Goal: Transaction & Acquisition: Purchase product/service

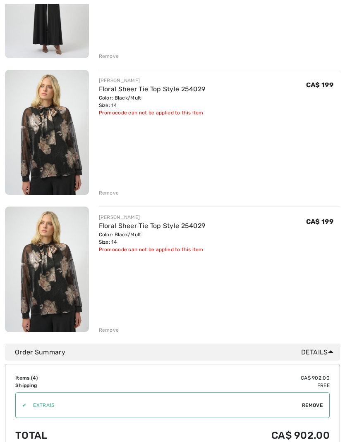
scroll to position [326, 0]
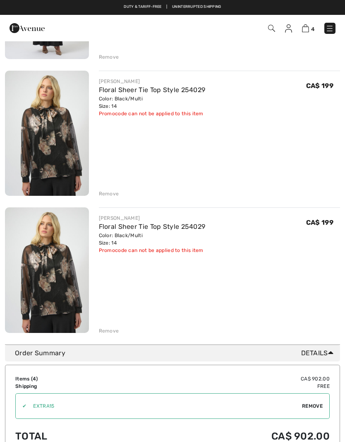
click at [109, 330] on div "Remove" at bounding box center [109, 330] width 20 height 7
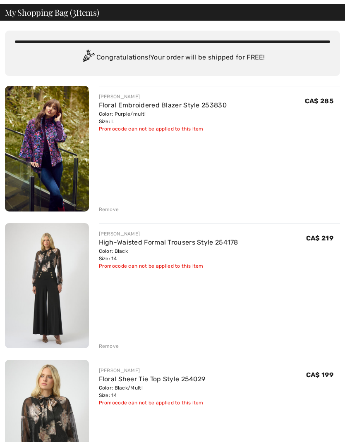
scroll to position [36, 0]
click at [53, 288] on img at bounding box center [47, 285] width 84 height 125
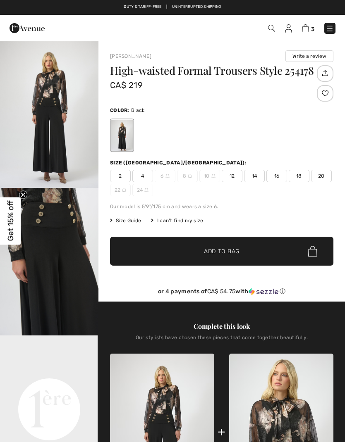
checkbox input "true"
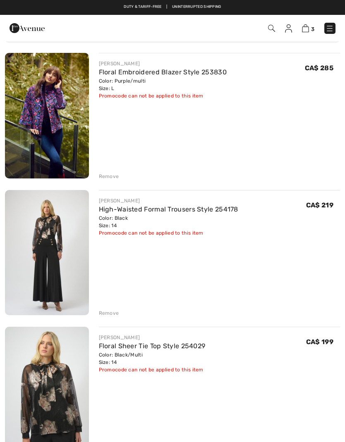
scroll to position [69, 0]
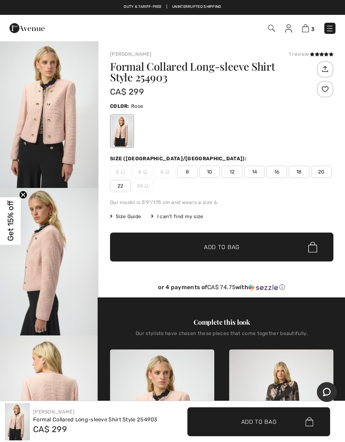
click at [252, 169] on span "14" at bounding box center [254, 172] width 21 height 12
click at [294, 250] on span "✔ Added to Bag Add to Bag" at bounding box center [221, 247] width 223 height 29
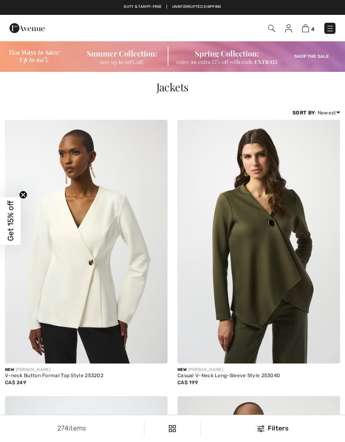
checkbox input "true"
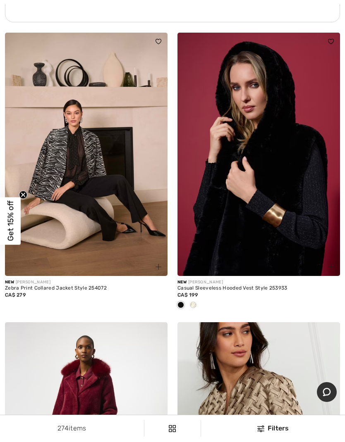
scroll to position [1831, 0]
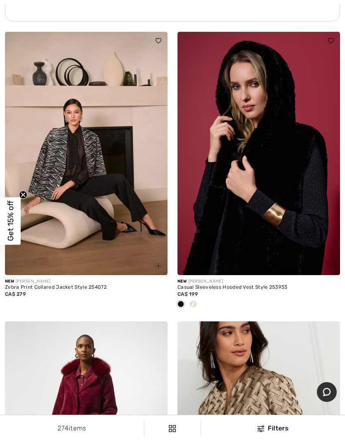
click at [277, 251] on img at bounding box center [258, 154] width 162 height 244
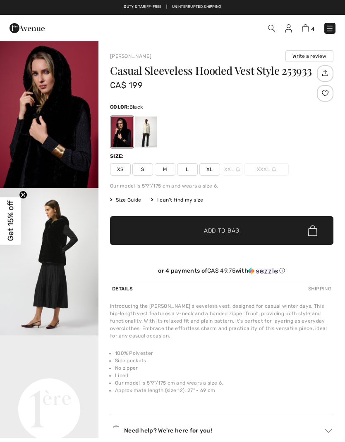
checkbox input "true"
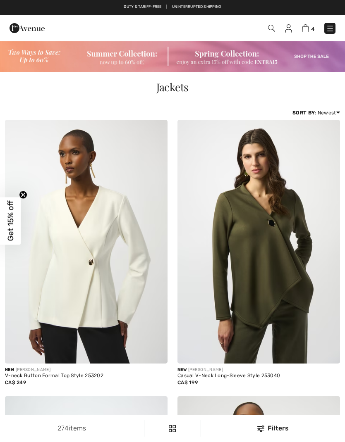
checkbox input "true"
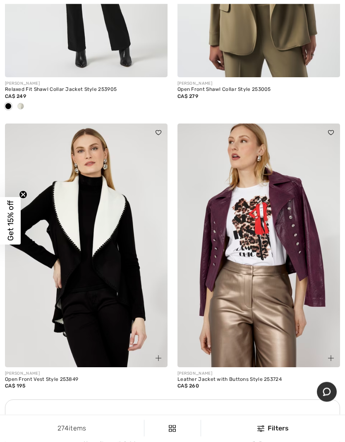
scroll to position [3162, 0]
click at [294, 267] on img at bounding box center [258, 246] width 162 height 244
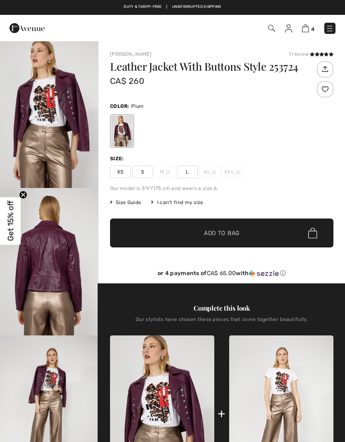
checkbox input "true"
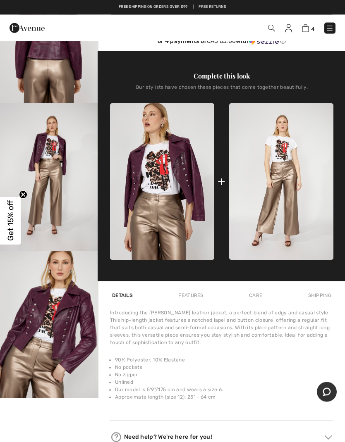
scroll to position [232, 0]
click at [296, 208] on img at bounding box center [281, 181] width 104 height 157
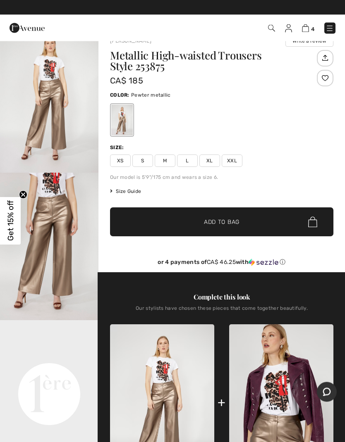
scroll to position [15, 0]
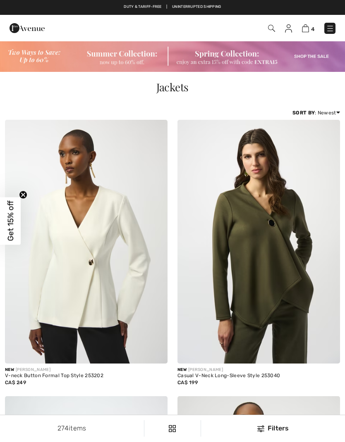
checkbox input "true"
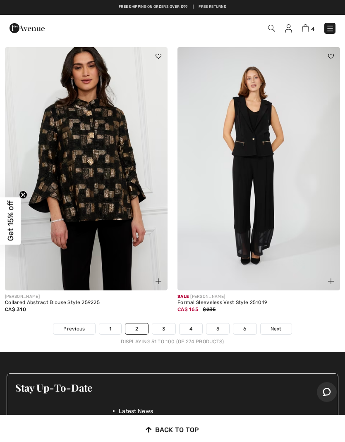
scroll to position [7192, 0]
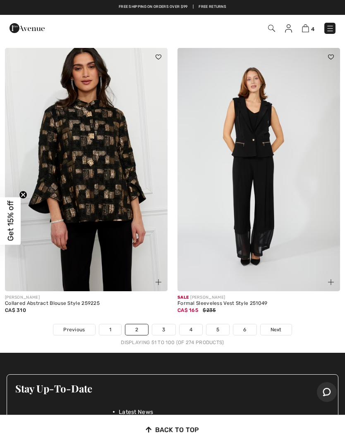
click at [277, 326] on span "Next" at bounding box center [275, 329] width 11 height 7
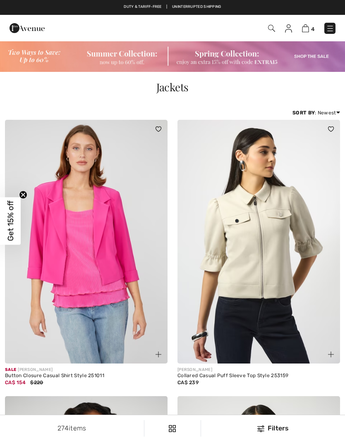
checkbox input "true"
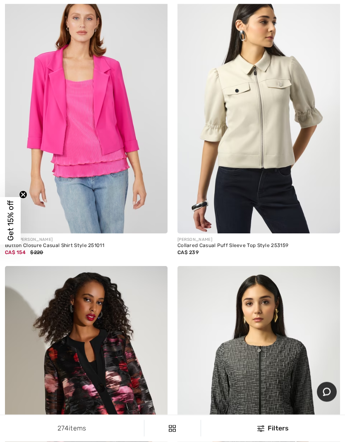
scroll to position [130, 0]
click at [104, 209] on img at bounding box center [86, 112] width 162 height 244
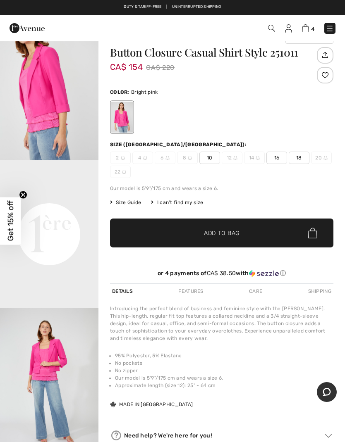
scroll to position [20, 0]
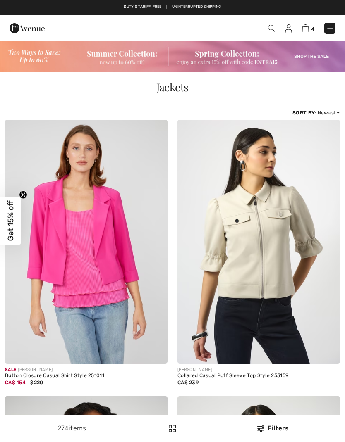
checkbox input "true"
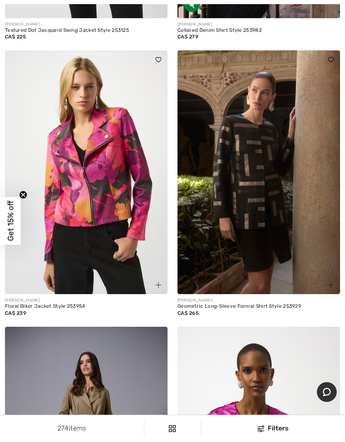
scroll to position [898, 0]
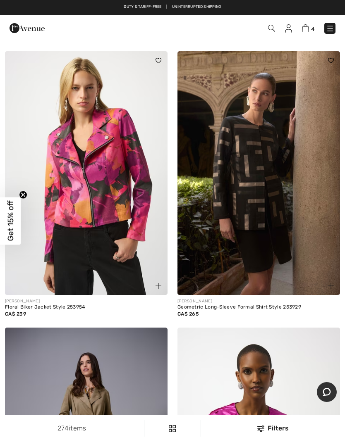
click at [101, 213] on img at bounding box center [86, 173] width 162 height 244
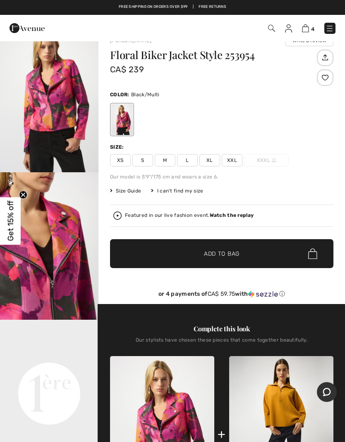
scroll to position [16, 0]
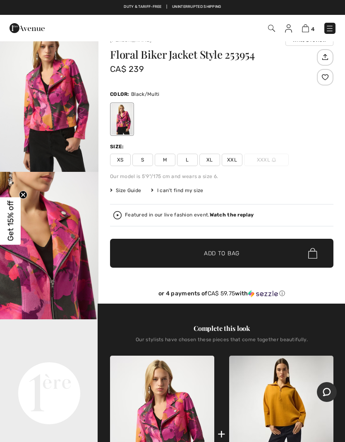
click at [184, 162] on span "L" at bounding box center [187, 160] width 21 height 12
click at [276, 257] on span "✔ Added to Bag Add to Bag" at bounding box center [221, 253] width 223 height 29
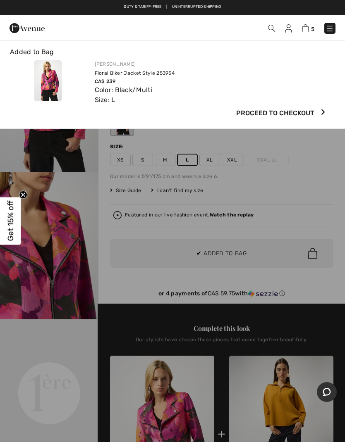
scroll to position [0, 0]
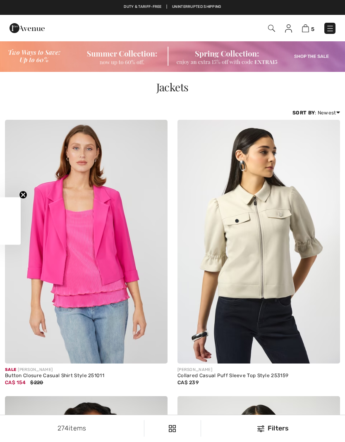
checkbox input "true"
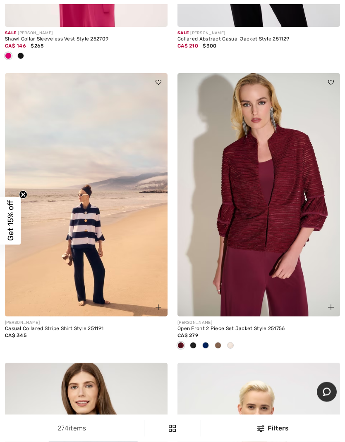
scroll to position [3876, 0]
click at [267, 265] on img at bounding box center [258, 195] width 162 height 244
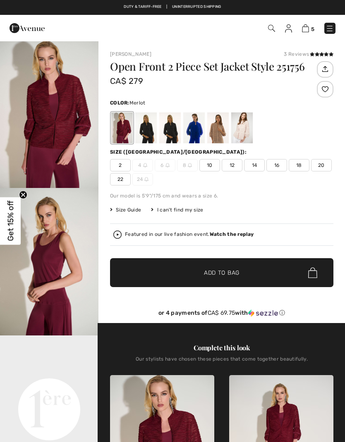
checkbox input "true"
click at [195, 128] on div at bounding box center [194, 127] width 22 height 31
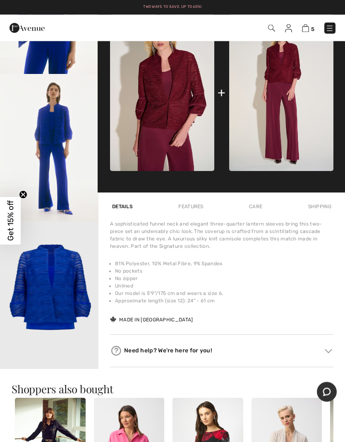
scroll to position [361, 0]
click at [59, 292] on img "6 / 6" at bounding box center [49, 296] width 98 height 148
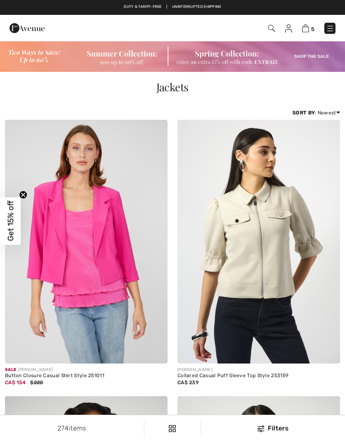
checkbox input "true"
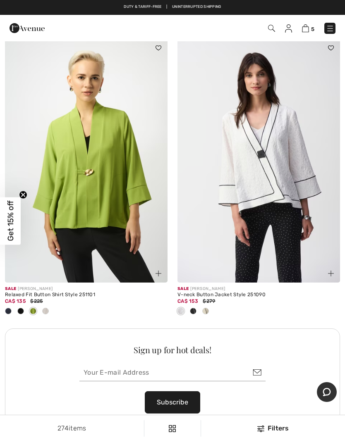
scroll to position [6770, 0]
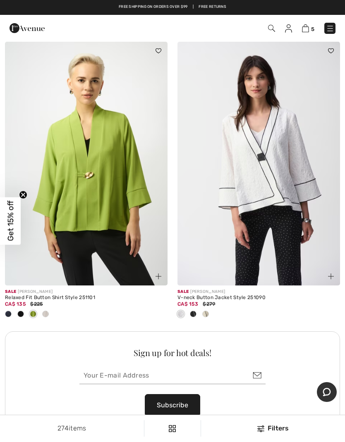
click at [26, 310] on div at bounding box center [20, 315] width 12 height 14
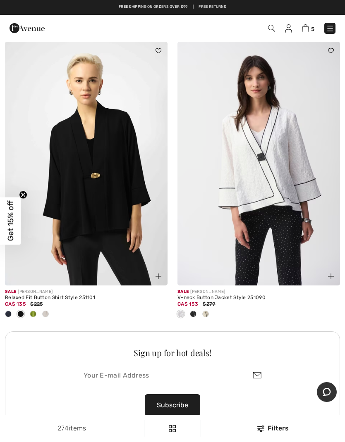
click at [9, 311] on span at bounding box center [8, 314] width 7 height 7
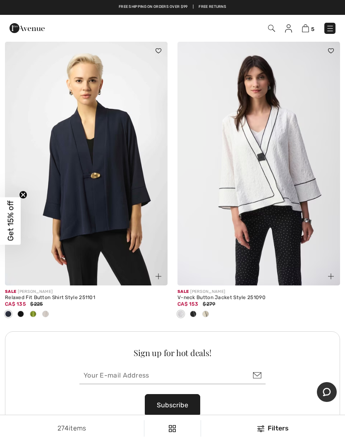
click at [12, 311] on span at bounding box center [8, 314] width 7 height 7
click at [11, 311] on span at bounding box center [8, 314] width 7 height 7
click at [12, 311] on span at bounding box center [8, 314] width 7 height 7
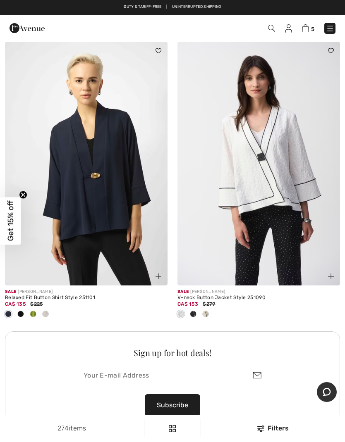
click at [31, 332] on div "Sign up for hot deals! Subscribe I consent to the collection and use of my pers…" at bounding box center [172, 389] width 335 height 115
click at [23, 311] on span at bounding box center [20, 314] width 7 height 7
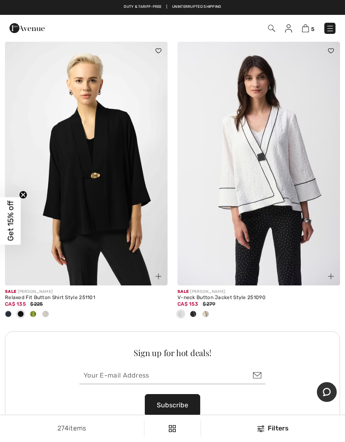
click at [36, 323] on div "Sale [PERSON_NAME] Relaxed Fit Button Shirt Style 251101 CA$ 135 $225" at bounding box center [86, 309] width 162 height 46
click at [34, 311] on span at bounding box center [33, 314] width 7 height 7
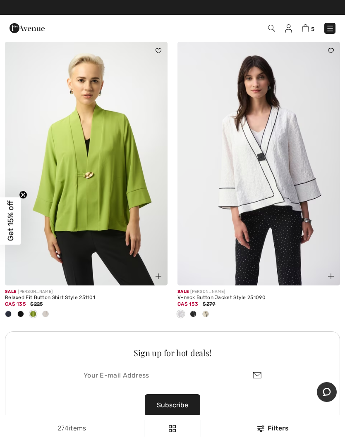
click at [51, 308] on div at bounding box center [45, 315] width 12 height 14
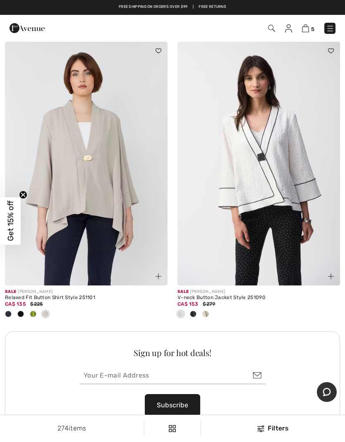
scroll to position [6762, 0]
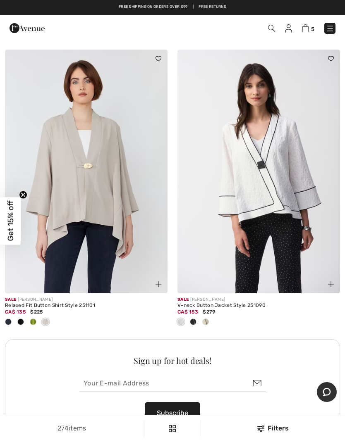
click at [194, 319] on span at bounding box center [193, 322] width 7 height 7
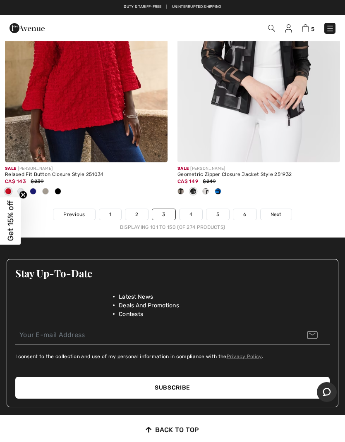
scroll to position [7306, 0]
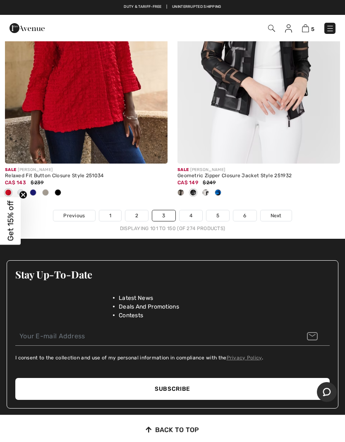
click at [284, 210] on link "Next" at bounding box center [275, 215] width 31 height 11
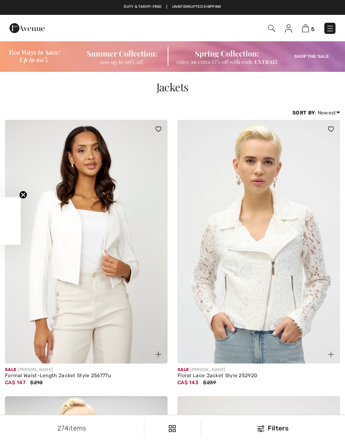
checkbox input "true"
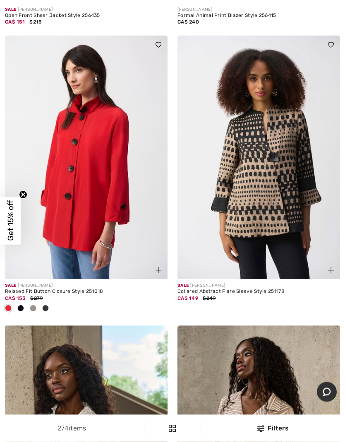
scroll to position [913, 0]
click at [19, 306] on span at bounding box center [20, 308] width 7 height 7
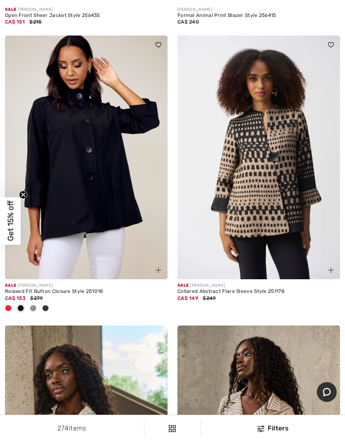
click at [36, 305] on span at bounding box center [33, 308] width 7 height 7
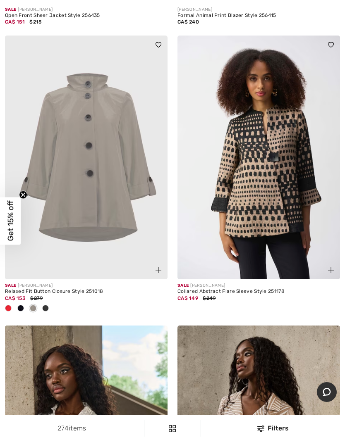
click at [48, 305] on span at bounding box center [45, 308] width 7 height 7
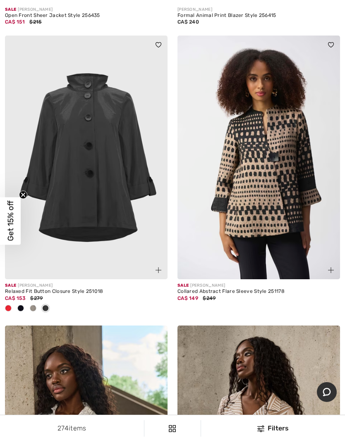
click at [5, 308] on span at bounding box center [8, 308] width 7 height 7
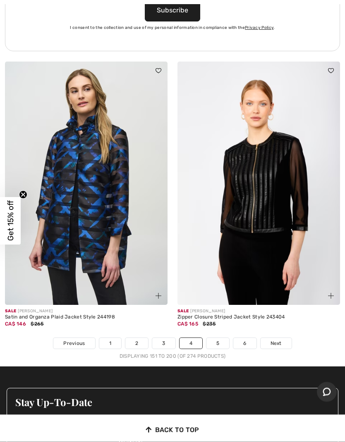
scroll to position [7188, 0]
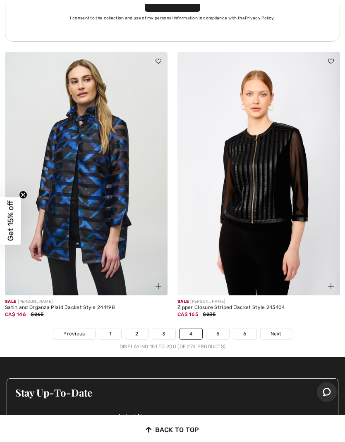
click at [279, 330] on span "Next" at bounding box center [275, 333] width 11 height 7
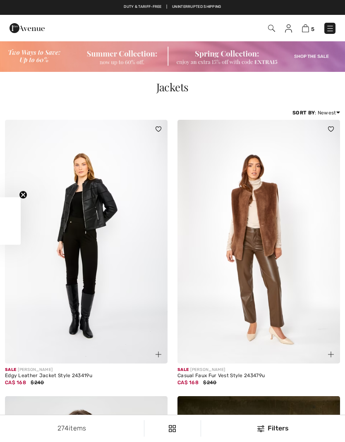
checkbox input "true"
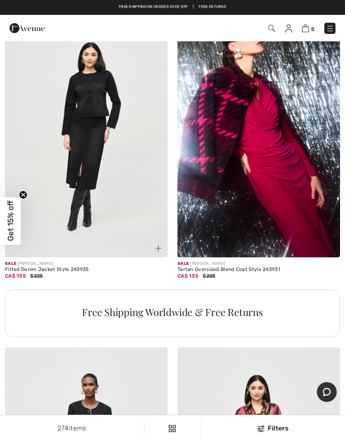
scroll to position [5001, 0]
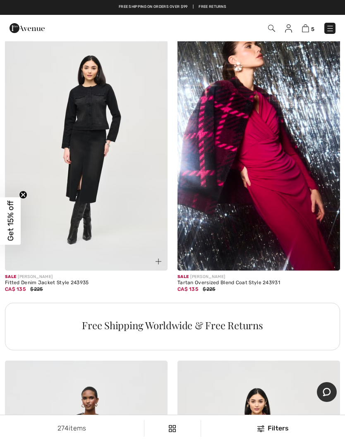
click at [291, 239] on img at bounding box center [258, 149] width 162 height 244
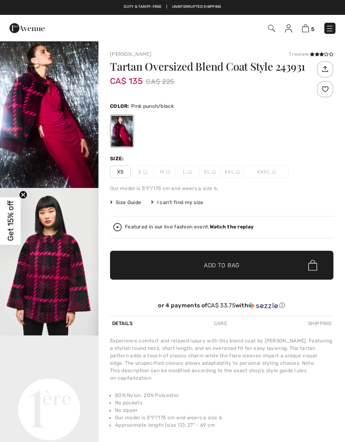
checkbox input "true"
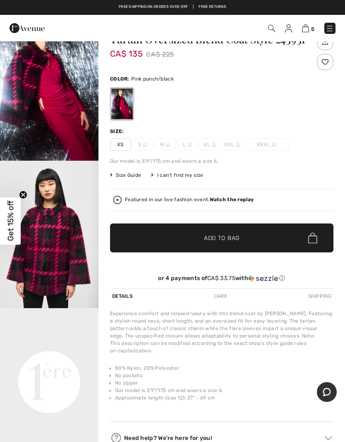
scroll to position [28, 0]
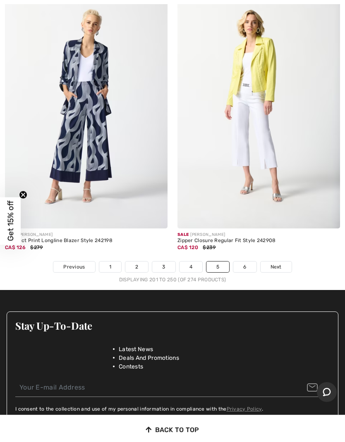
scroll to position [7225, 0]
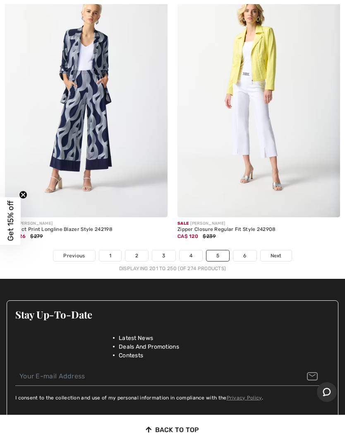
click at [277, 252] on span "Next" at bounding box center [275, 255] width 11 height 7
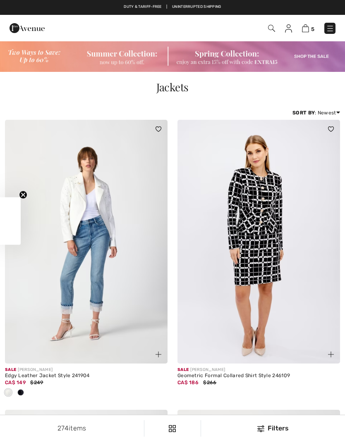
checkbox input "true"
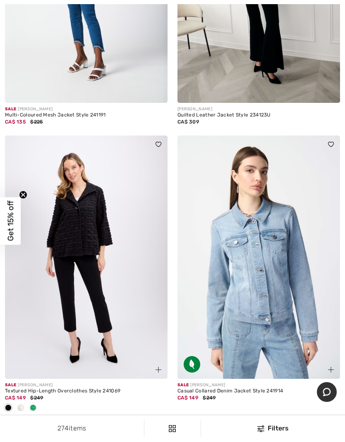
click at [315, 396] on div "CA$ 149 $249" at bounding box center [258, 397] width 162 height 7
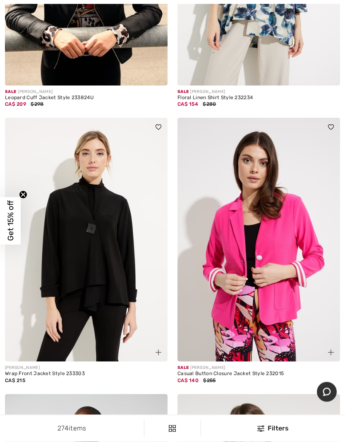
scroll to position [2601, 0]
click at [288, 303] on img at bounding box center [258, 240] width 162 height 244
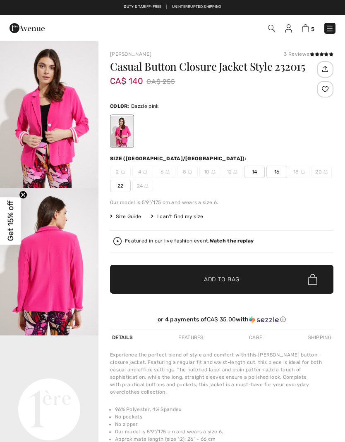
checkbox input "true"
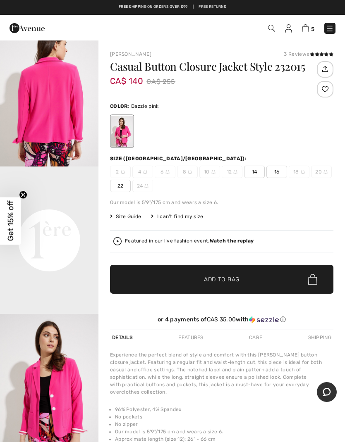
scroll to position [168, 0]
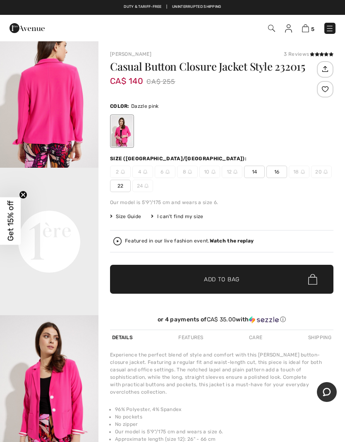
click at [67, 217] on video "Your browser does not support the video tag." at bounding box center [49, 192] width 98 height 49
click at [71, 217] on video "Your browser does not support the video tag." at bounding box center [49, 192] width 98 height 49
click at [58, 217] on video "Your browser does not support the video tag." at bounding box center [49, 192] width 98 height 49
click at [55, 217] on video "Your browser does not support the video tag." at bounding box center [49, 192] width 98 height 49
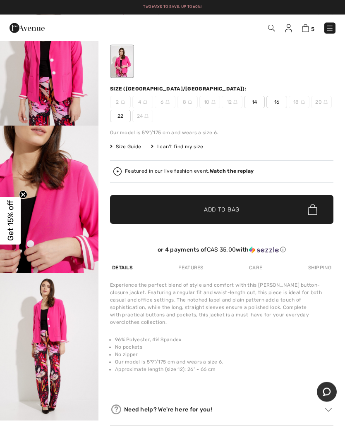
scroll to position [70, 0]
click at [64, 345] on img "5 / 5" at bounding box center [49, 347] width 98 height 148
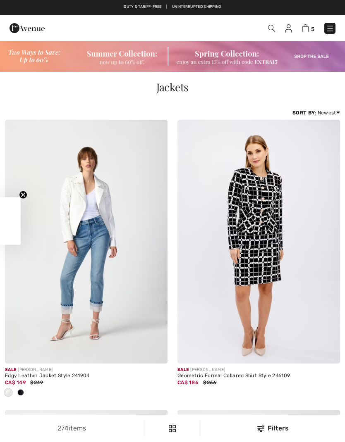
checkbox input "true"
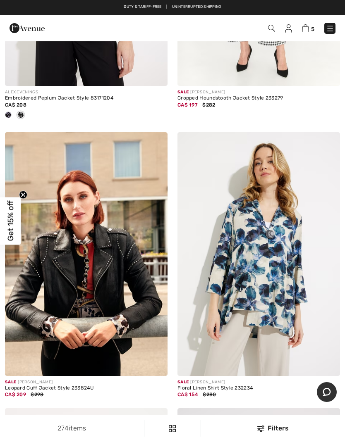
scroll to position [2260, 0]
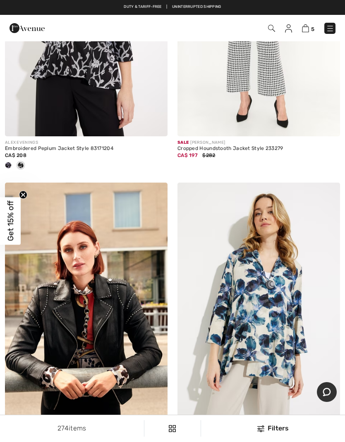
click at [311, 26] on span "5" at bounding box center [312, 29] width 3 height 6
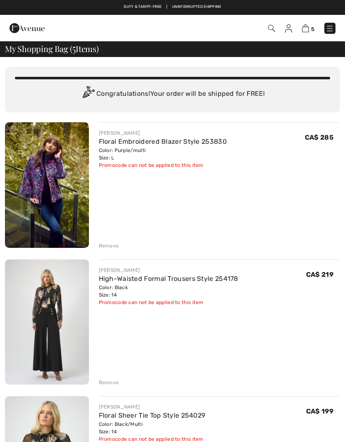
checkbox input "true"
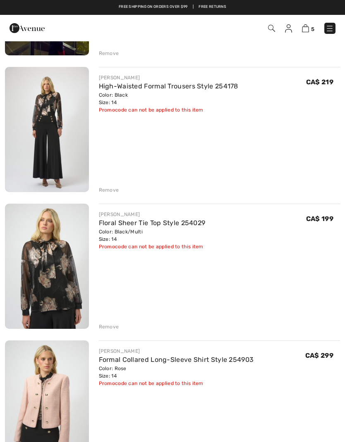
scroll to position [194, 0]
